Goal: Transaction & Acquisition: Purchase product/service

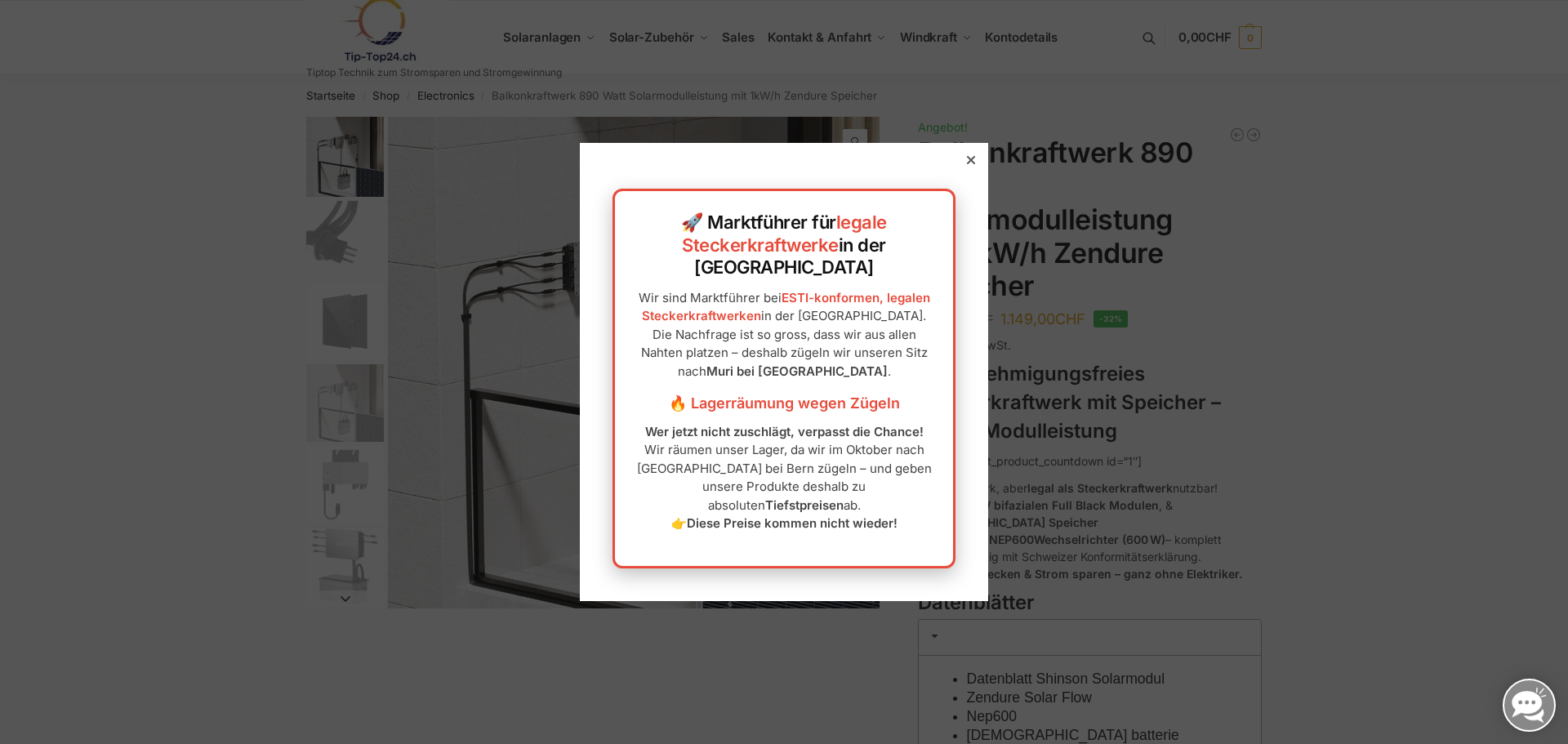
click at [967, 164] on icon at bounding box center [971, 160] width 8 height 8
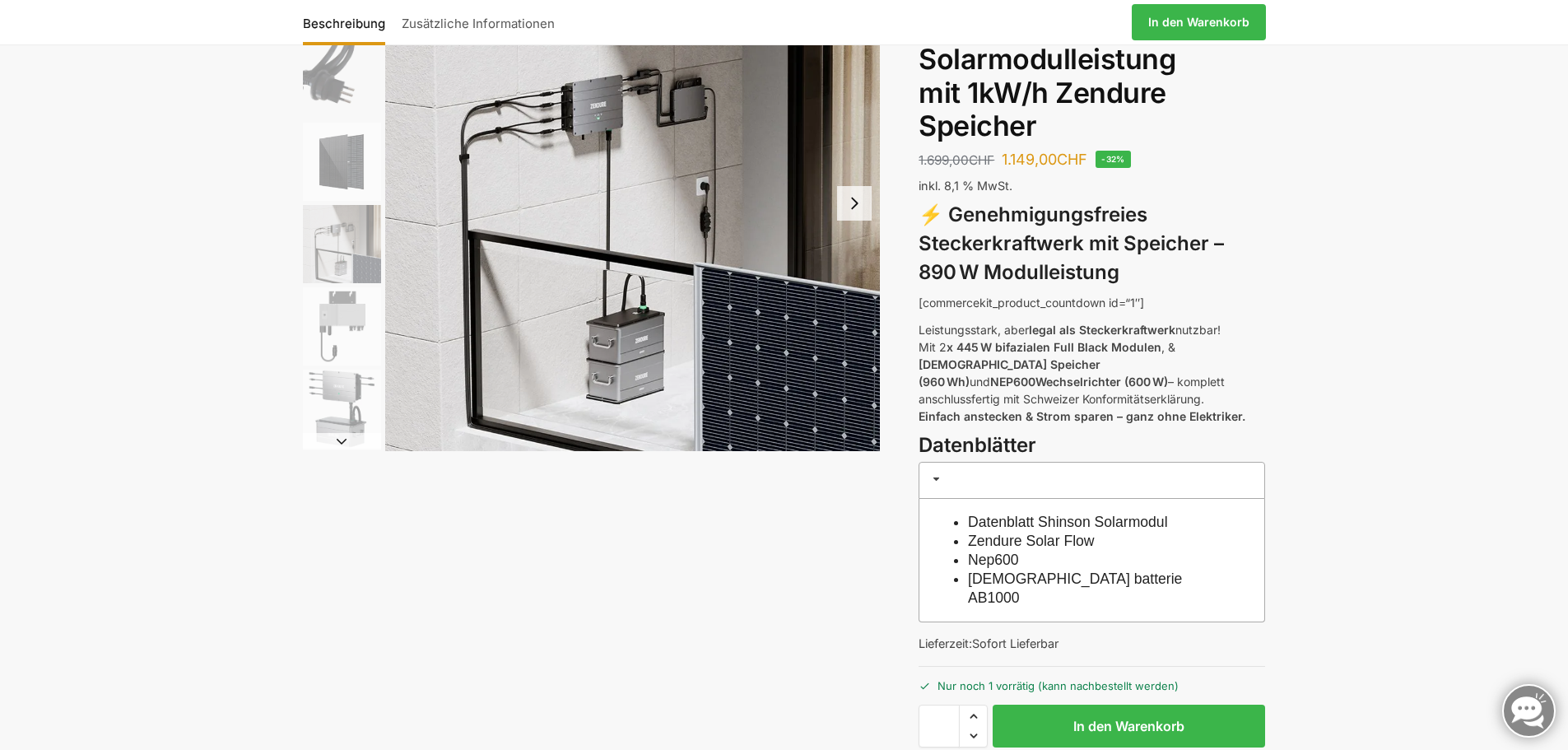
scroll to position [165, 0]
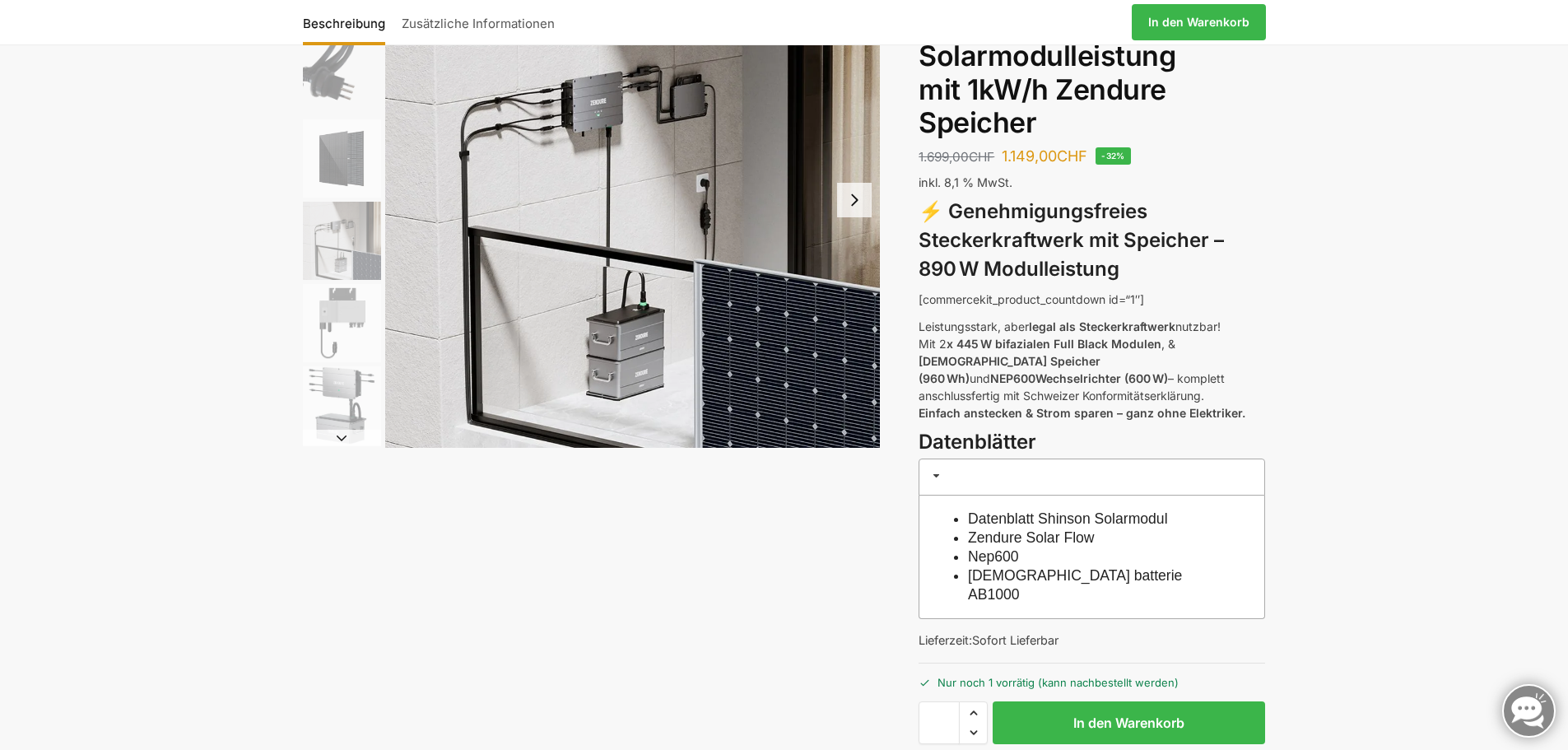
click at [342, 419] on img "6 / 6" at bounding box center [342, 406] width 79 height 79
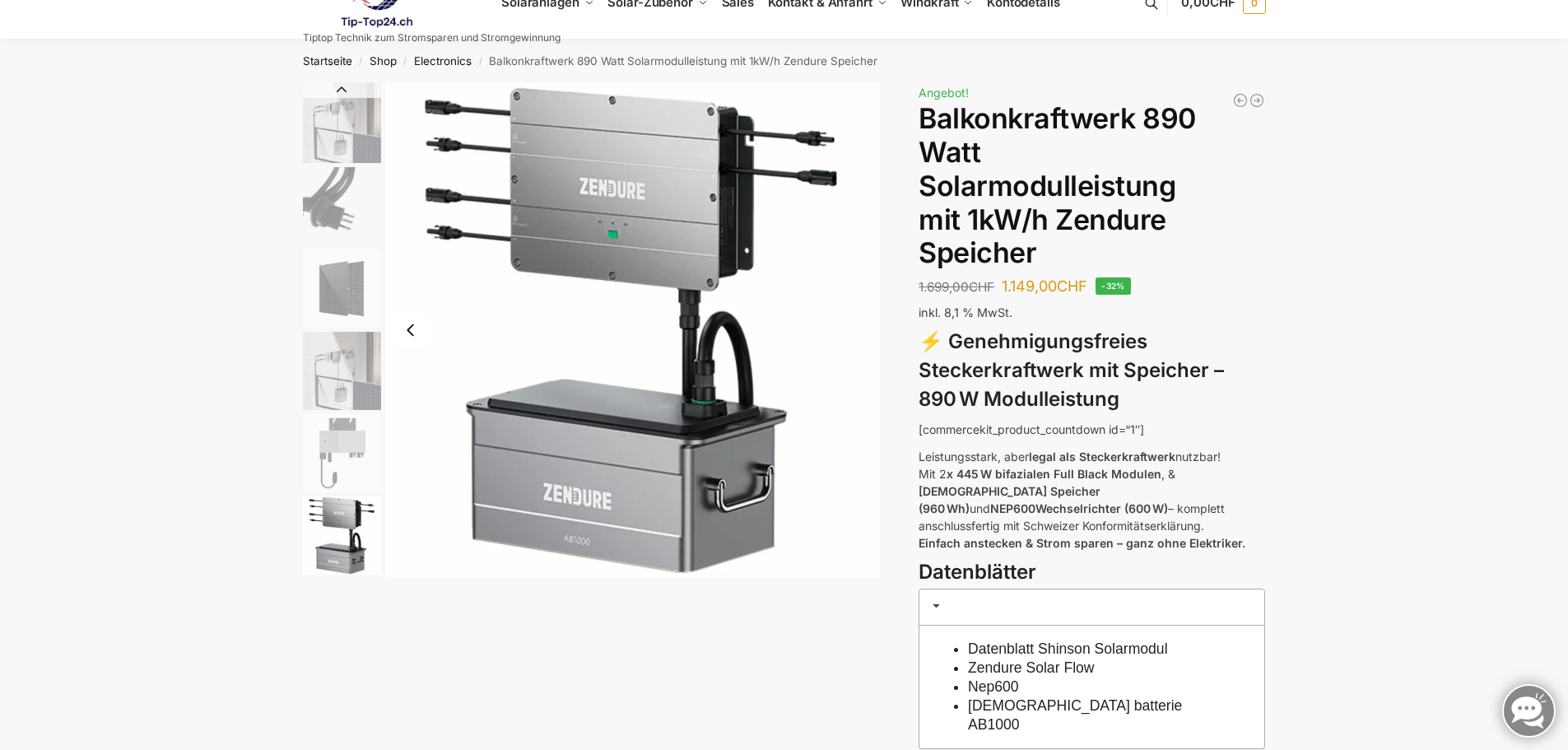
scroll to position [0, 0]
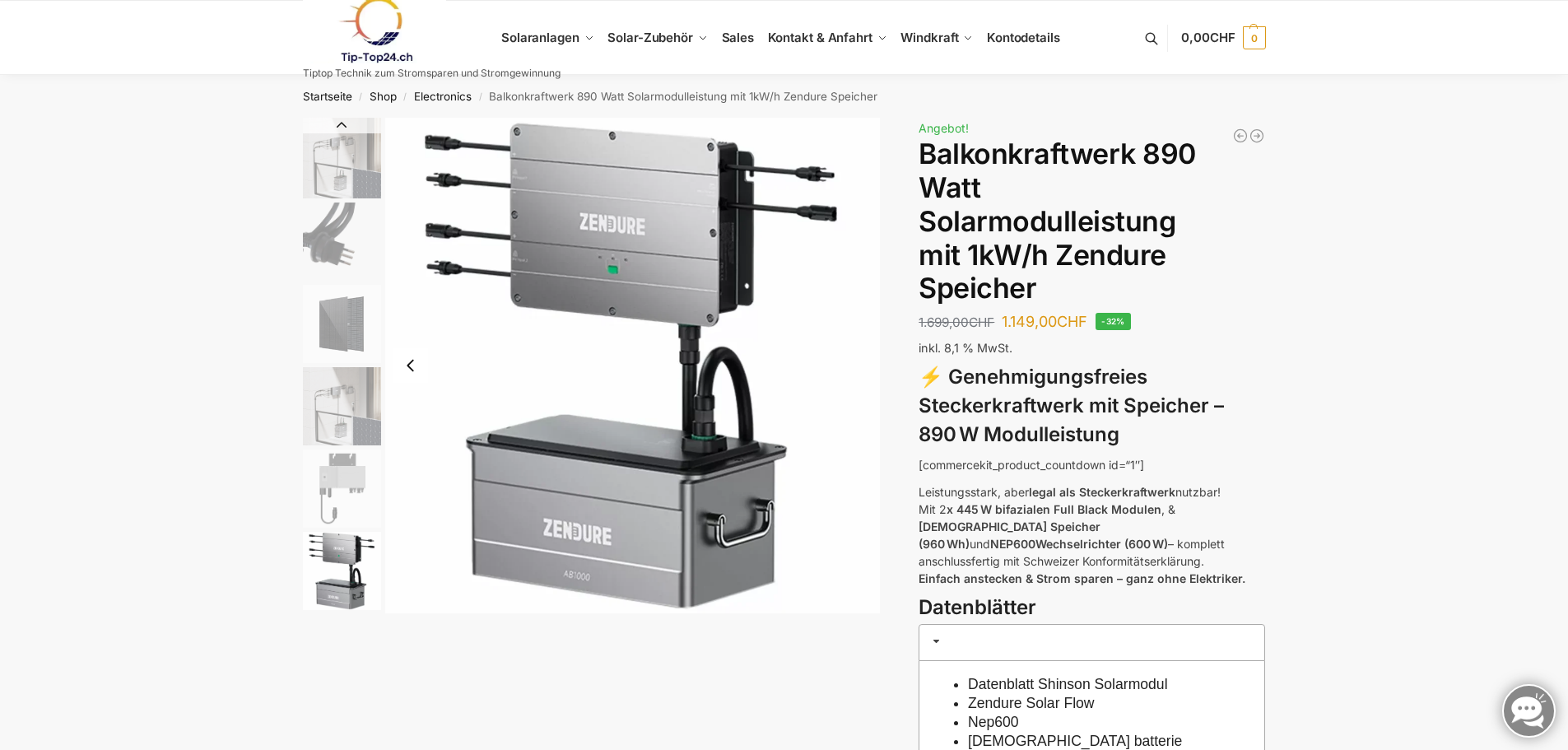
click at [339, 423] on img "4 / 6" at bounding box center [342, 406] width 79 height 79
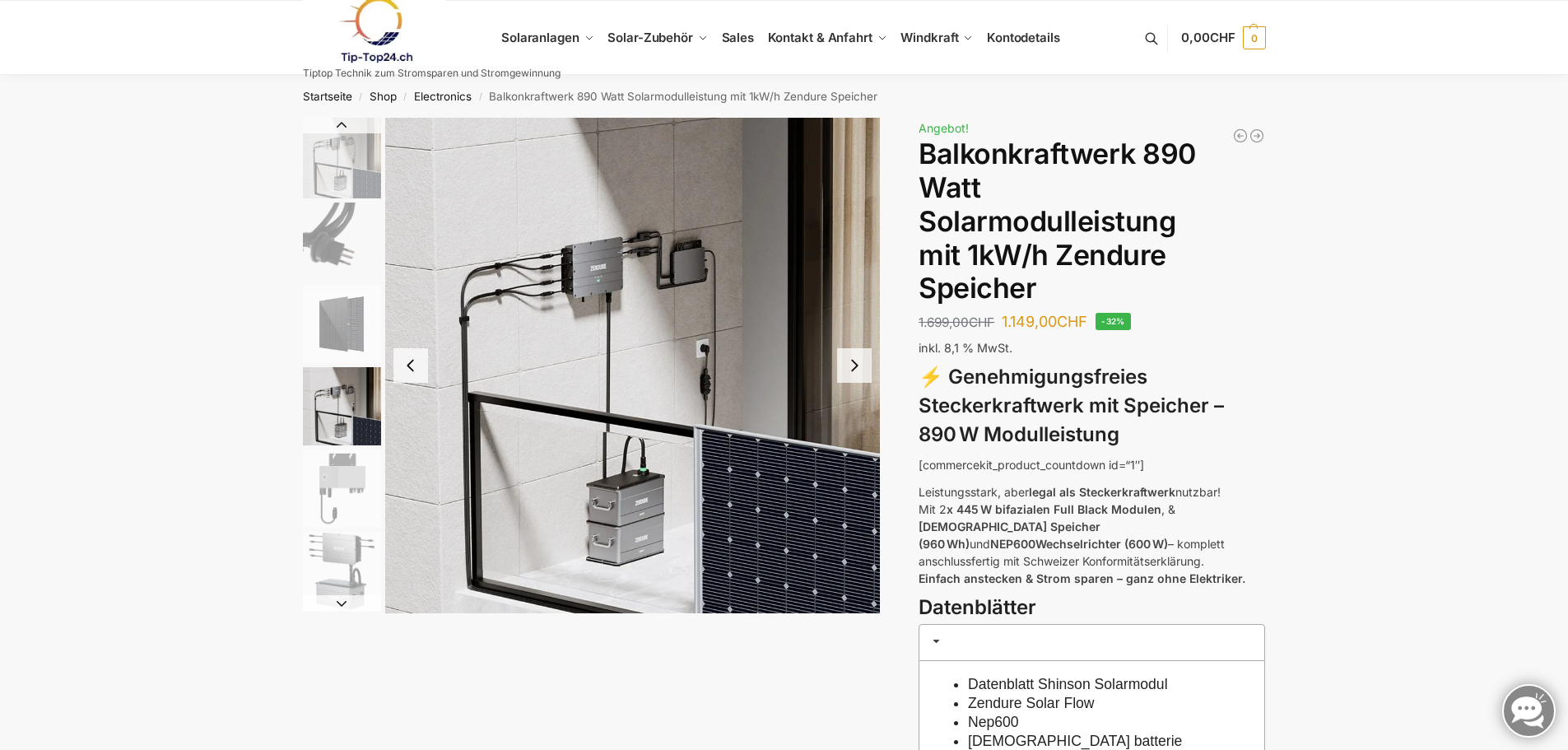
click at [855, 363] on button "Next slide" at bounding box center [853, 365] width 34 height 34
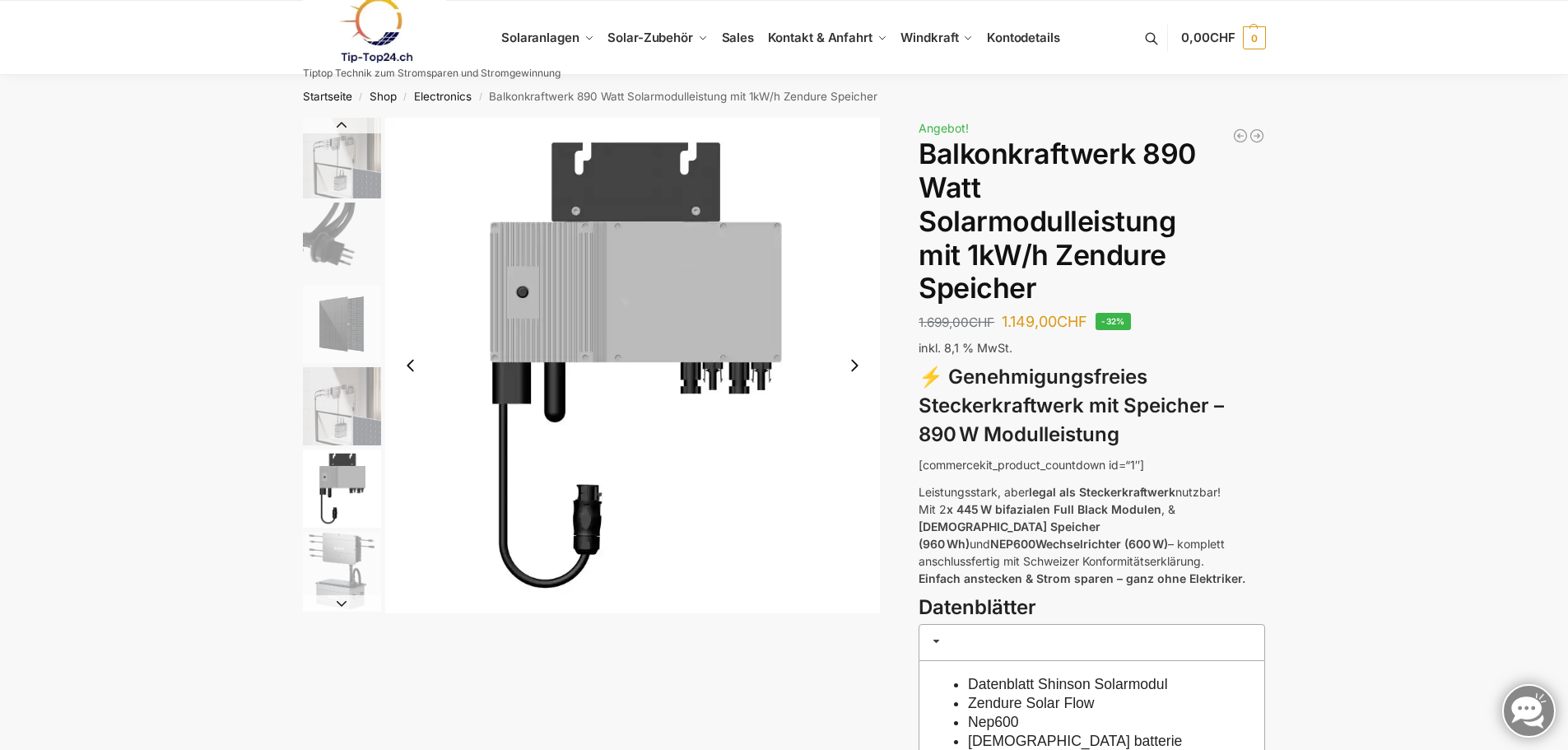
click at [855, 363] on button "Next slide" at bounding box center [853, 365] width 34 height 34
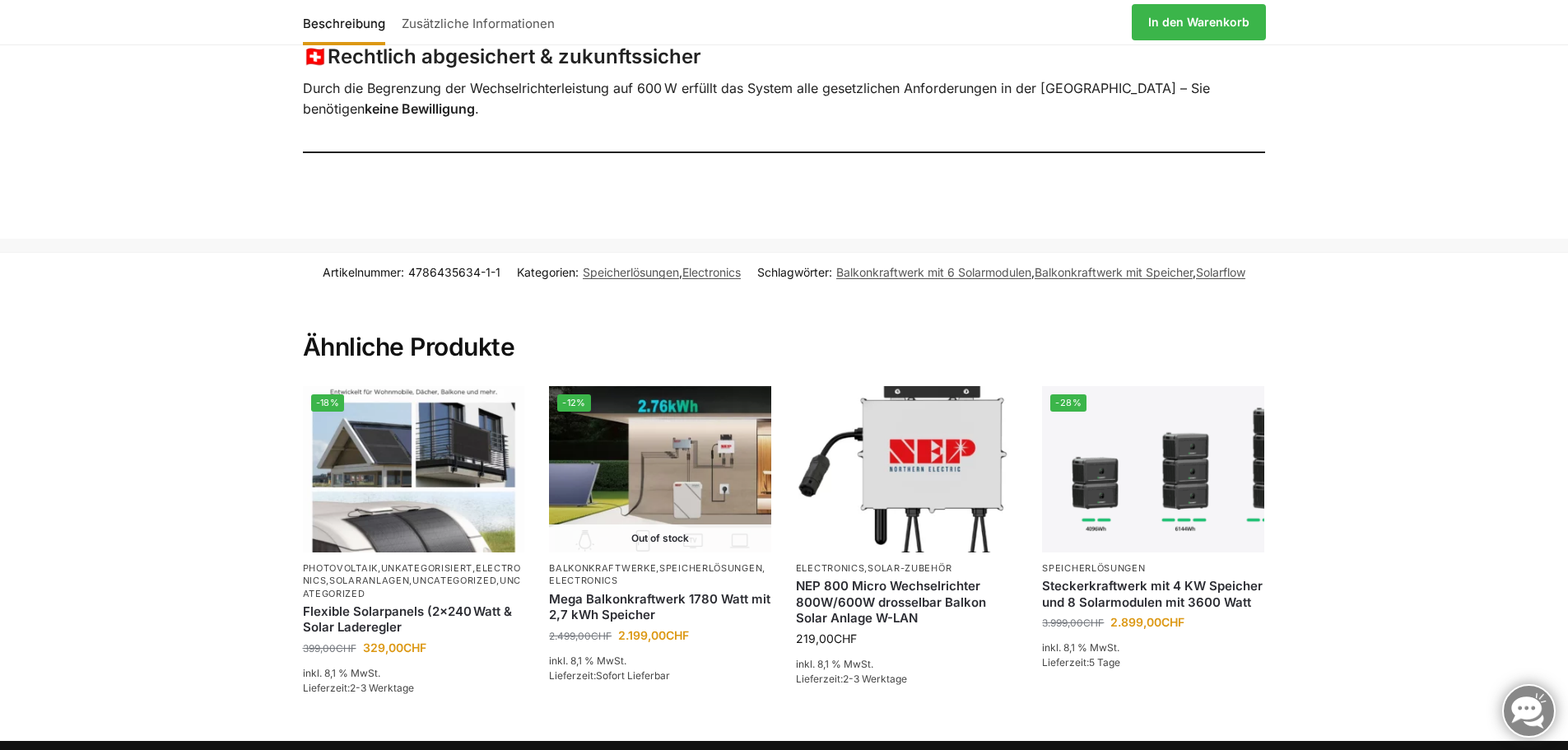
scroll to position [1764, 0]
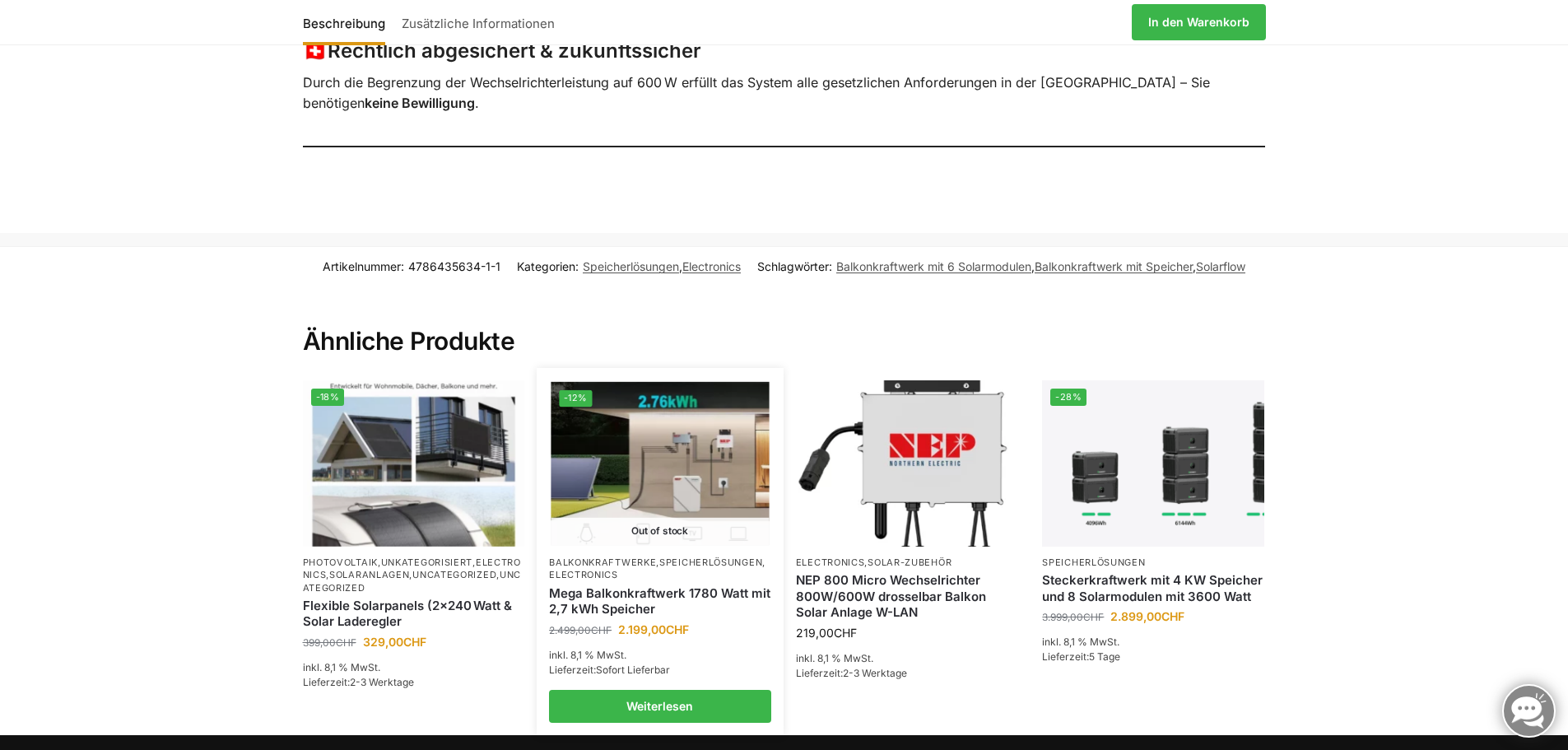
click at [657, 457] on img at bounding box center [661, 463] width 218 height 164
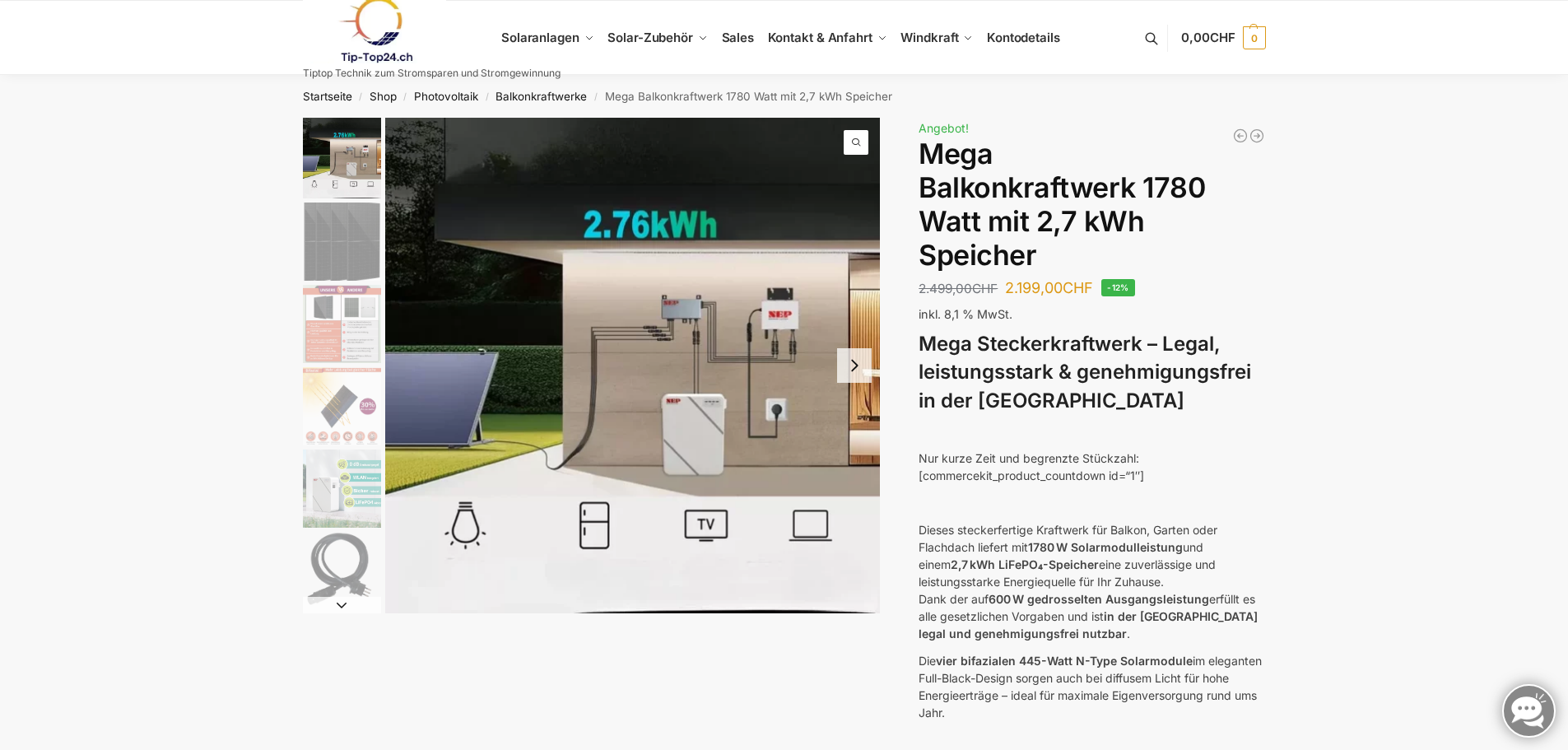
click at [865, 363] on button "Next slide" at bounding box center [853, 365] width 34 height 34
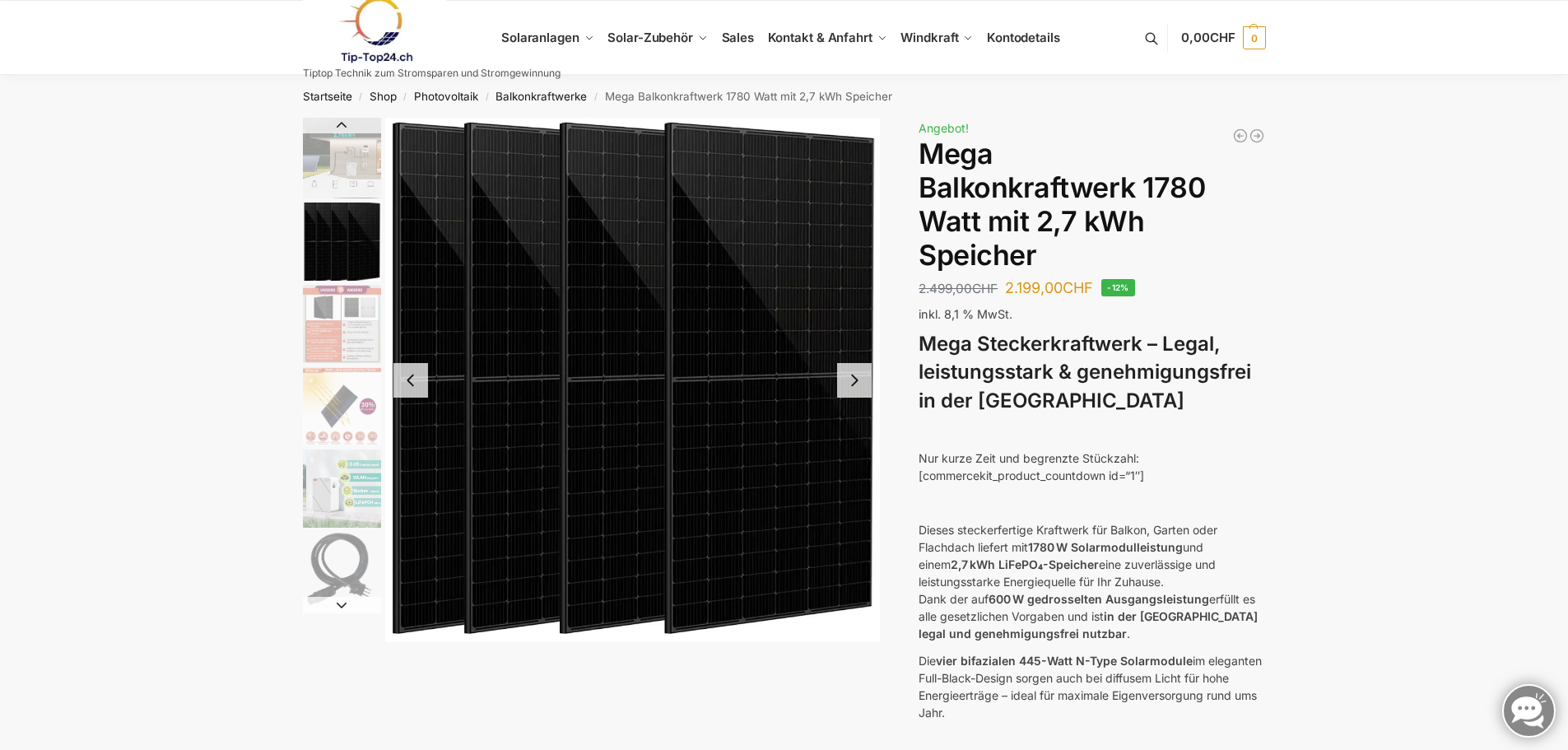
click at [865, 363] on button "Next slide" at bounding box center [853, 379] width 34 height 34
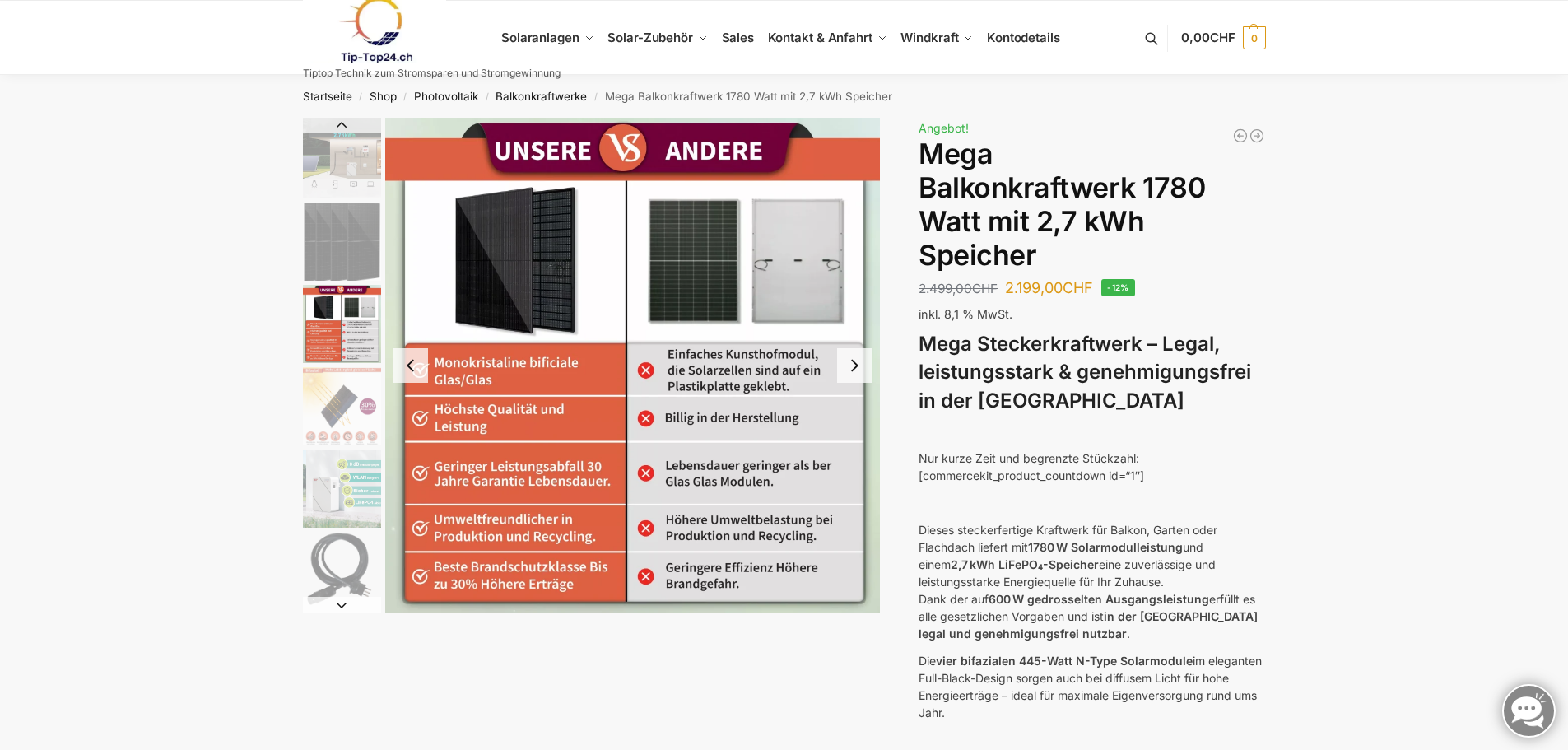
click at [865, 363] on button "Next slide" at bounding box center [853, 365] width 34 height 34
